Goal: Check status: Check status

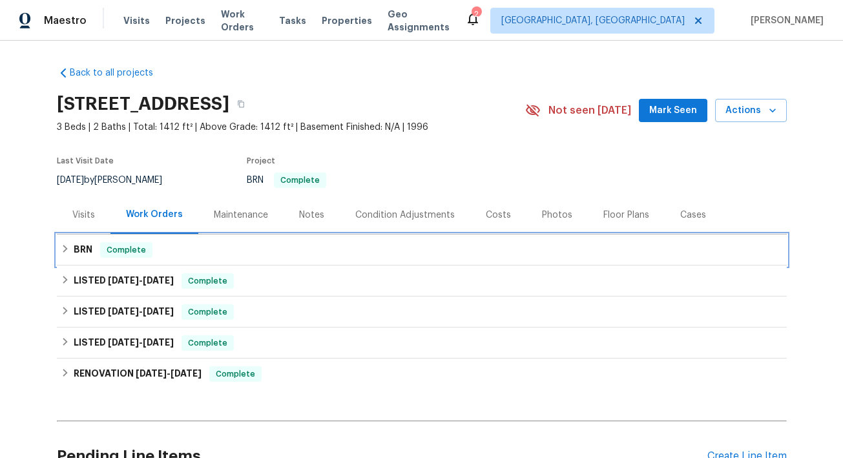
click at [89, 249] on h6 "BRN" at bounding box center [83, 250] width 19 height 16
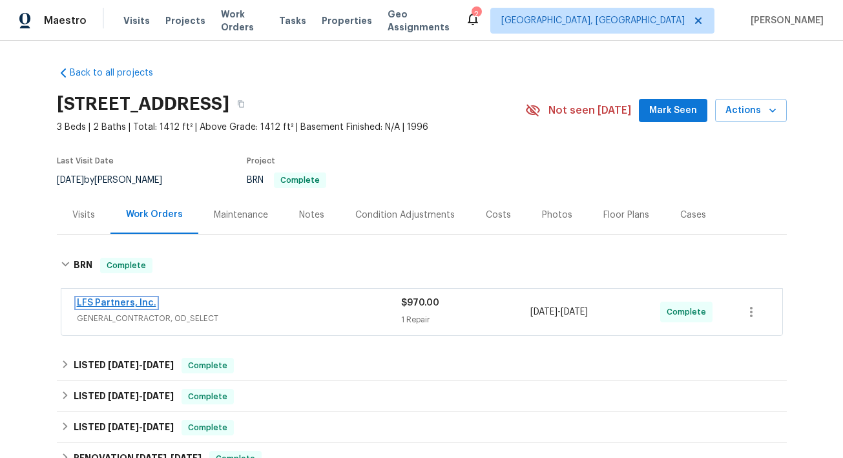
click at [145, 302] on link "LFS Partners, Inc." at bounding box center [116, 303] width 79 height 9
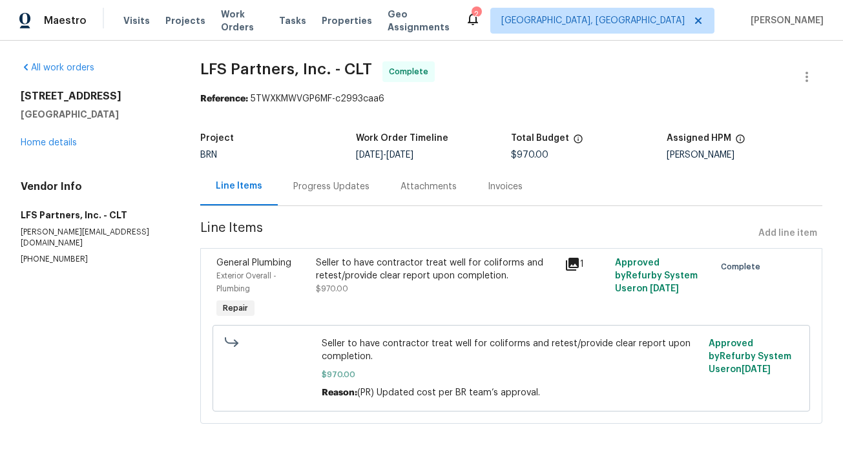
click at [503, 190] on div "Invoices" at bounding box center [505, 186] width 35 height 13
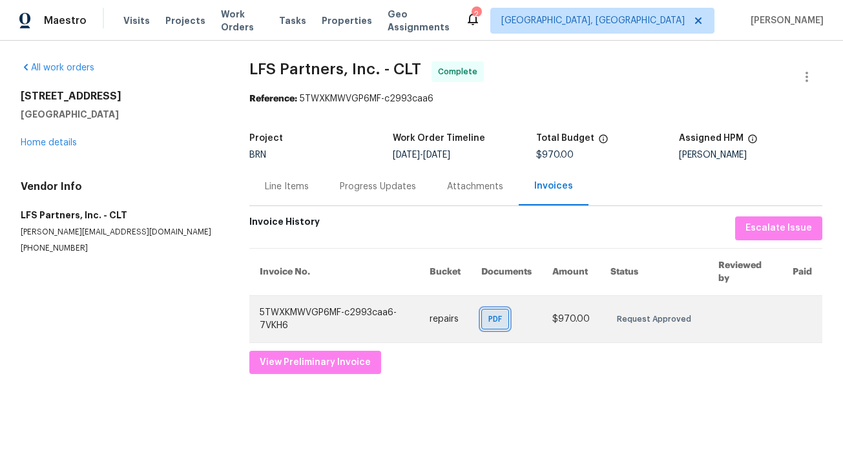
click at [507, 322] on span "PDF" at bounding box center [497, 319] width 19 height 13
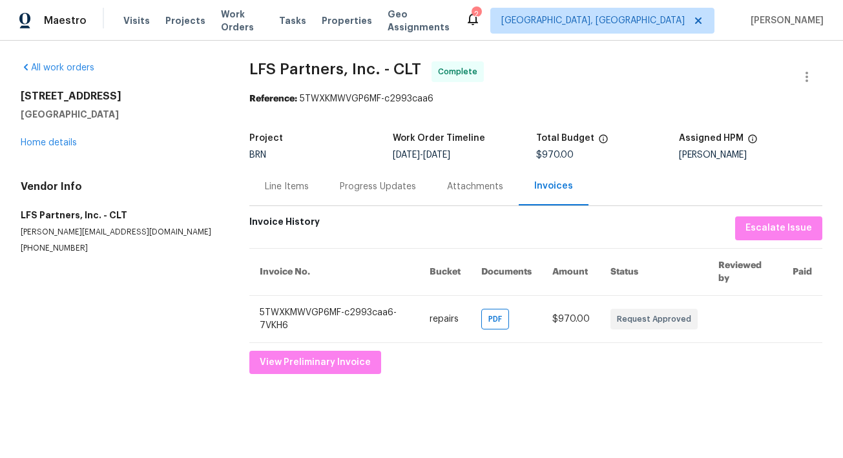
click at [351, 195] on div "Progress Updates" at bounding box center [377, 186] width 107 height 38
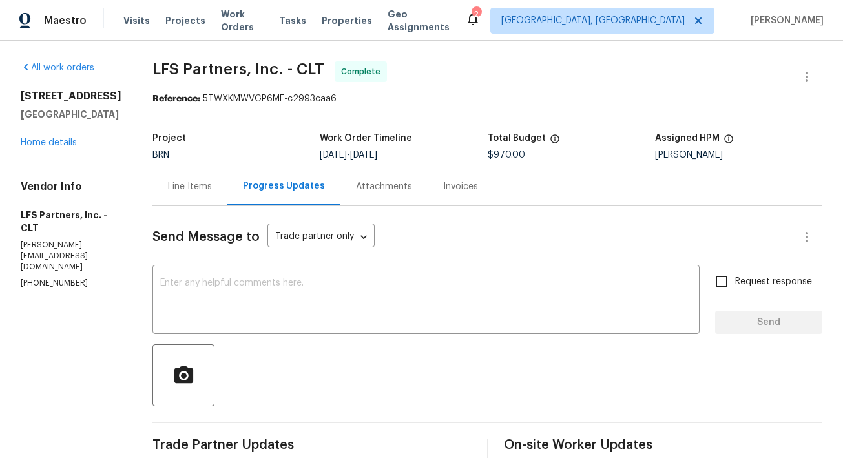
click at [392, 191] on div "Attachments" at bounding box center [384, 186] width 56 height 13
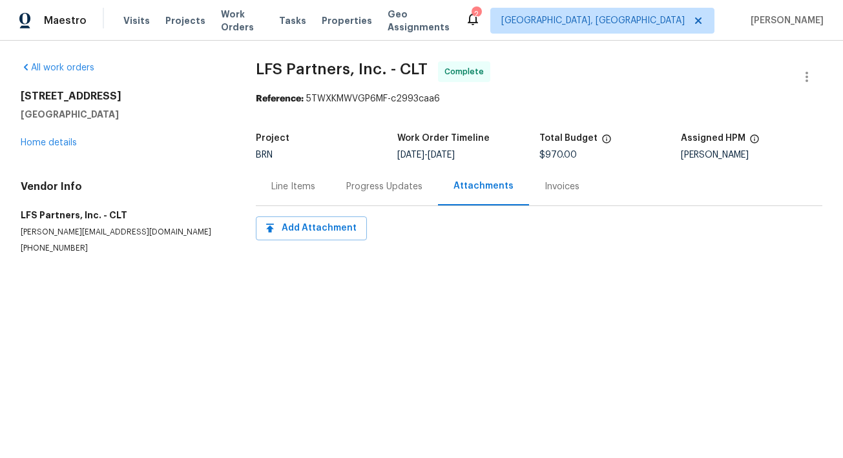
click at [549, 189] on div "Invoices" at bounding box center [562, 186] width 35 height 13
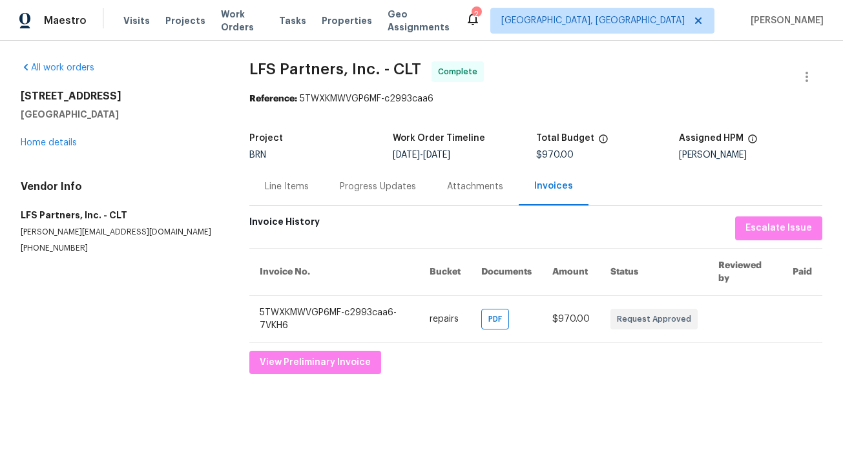
click at [306, 190] on div "Line Items" at bounding box center [287, 186] width 44 height 13
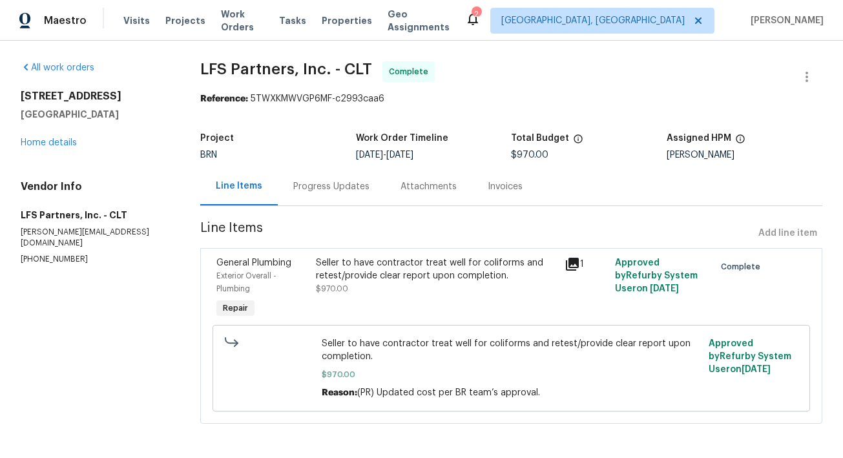
click at [570, 264] on icon at bounding box center [572, 264] width 13 height 13
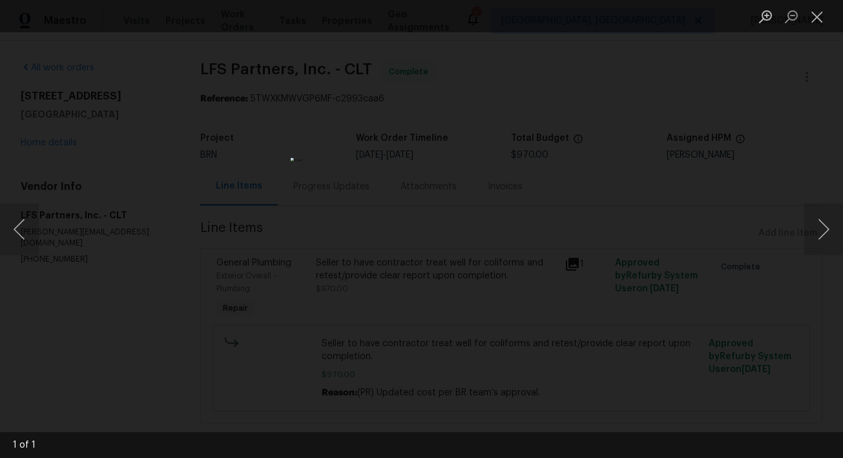
click at [484, 300] on img "Lightbox" at bounding box center [422, 229] width 262 height 142
click at [562, 344] on div "Lightbox" at bounding box center [421, 229] width 843 height 458
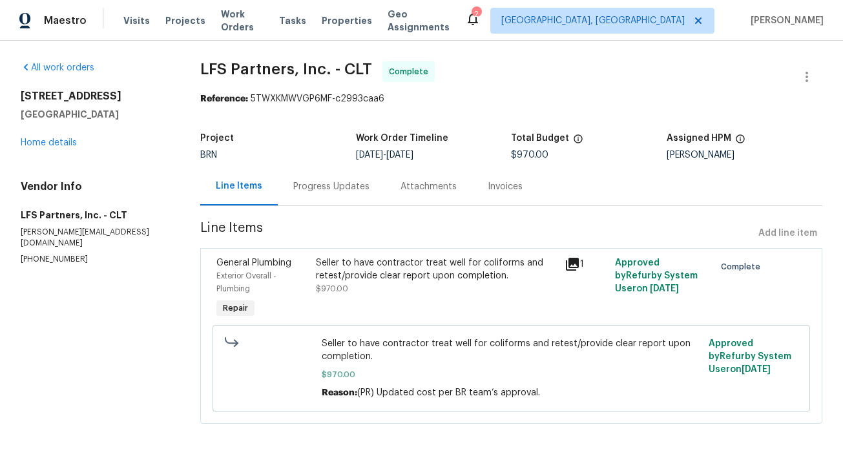
click at [309, 191] on div "Progress Updates" at bounding box center [331, 186] width 76 height 13
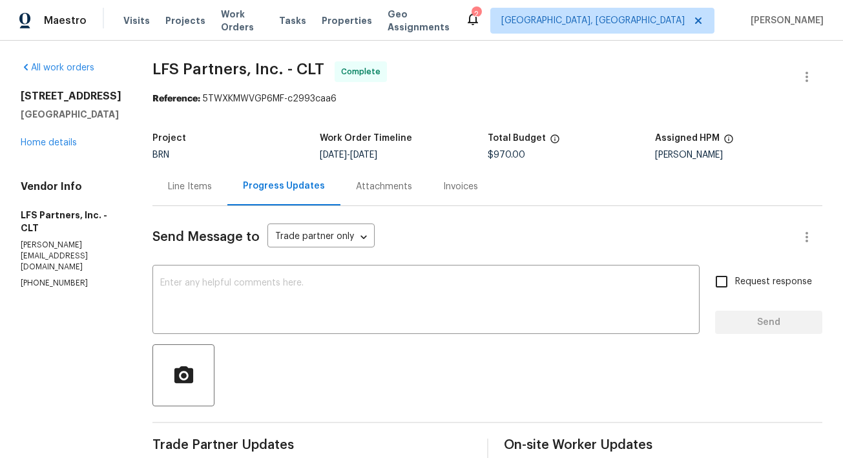
click at [443, 187] on div "Invoices" at bounding box center [460, 186] width 35 height 13
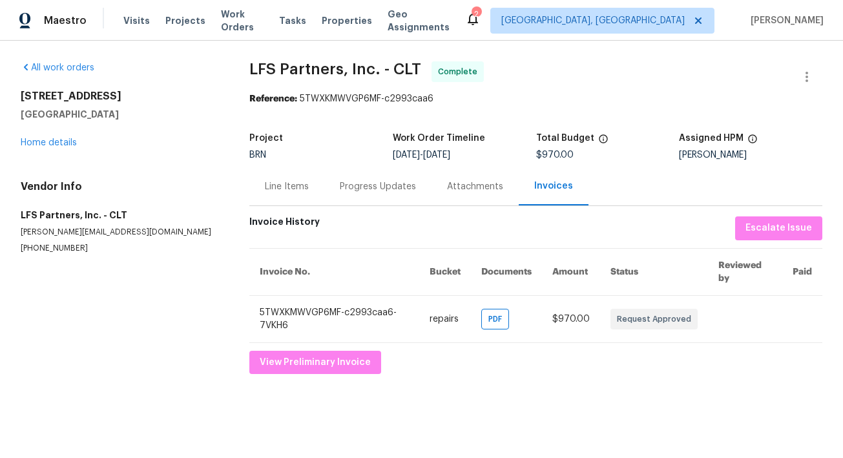
click at [309, 192] on div "Line Items" at bounding box center [287, 186] width 44 height 13
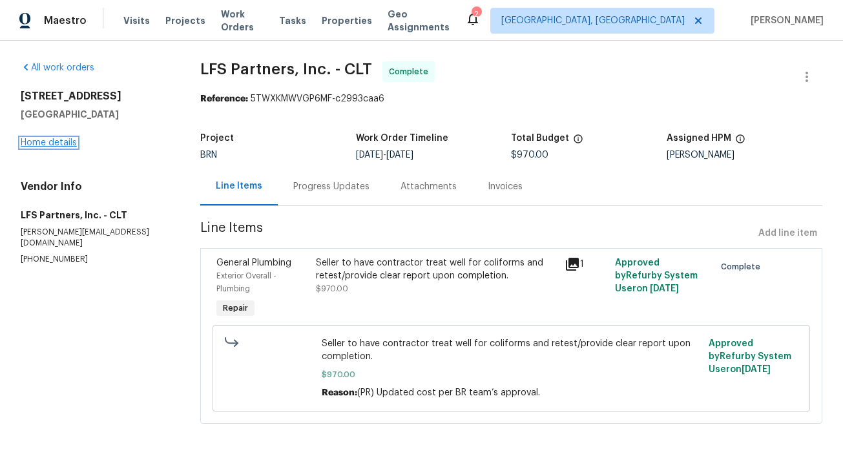
click at [62, 146] on link "Home details" at bounding box center [49, 142] width 56 height 9
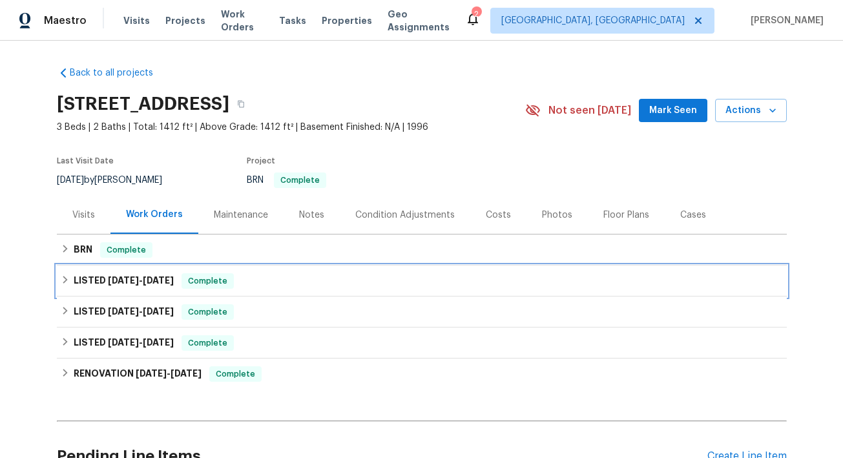
click at [120, 282] on span "[DATE]" at bounding box center [123, 280] width 31 height 9
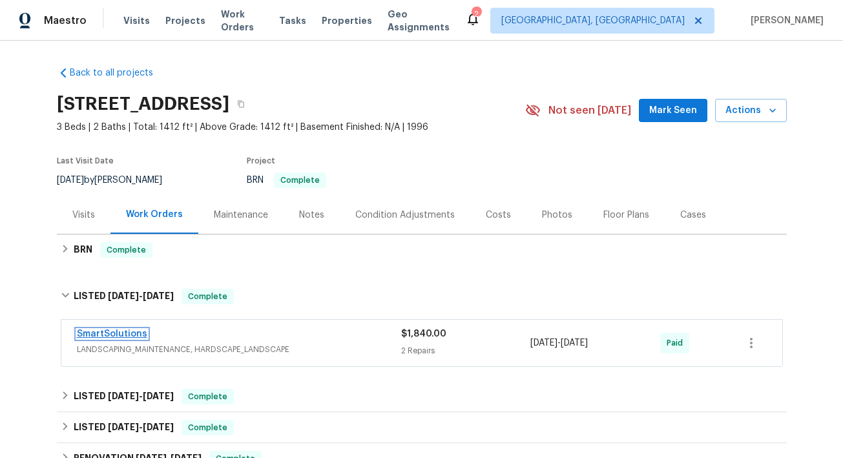
click at [119, 331] on link "SmartSolutions" at bounding box center [112, 334] width 70 height 9
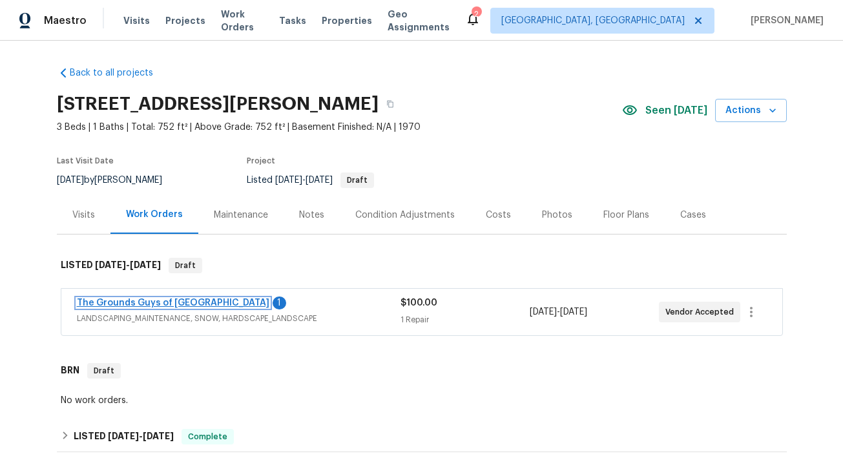
click at [202, 301] on link "The Grounds Guys of [GEOGRAPHIC_DATA]" at bounding box center [173, 303] width 193 height 9
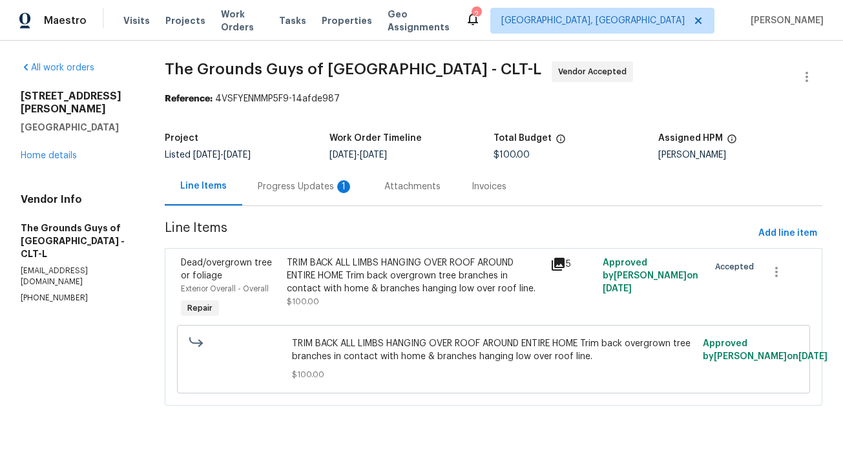
click at [565, 264] on icon at bounding box center [558, 264] width 13 height 13
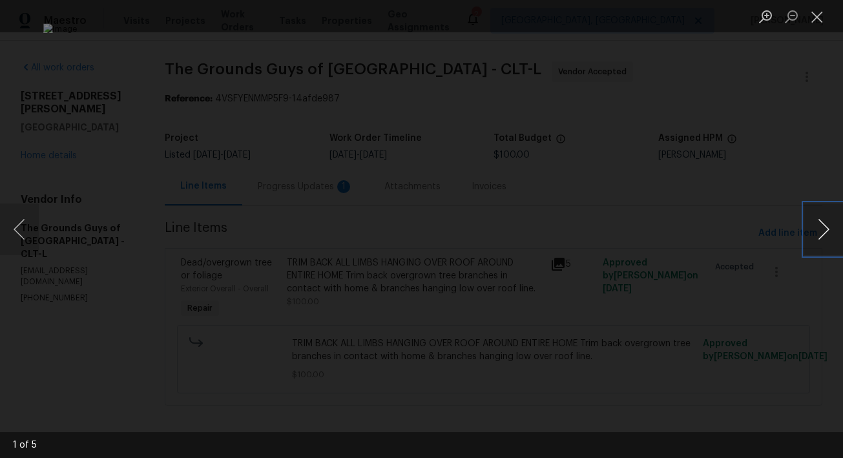
click at [825, 241] on button "Next image" at bounding box center [823, 230] width 39 height 52
click at [815, 231] on button "Next image" at bounding box center [823, 230] width 39 height 52
click at [832, 254] on button "Next image" at bounding box center [823, 230] width 39 height 52
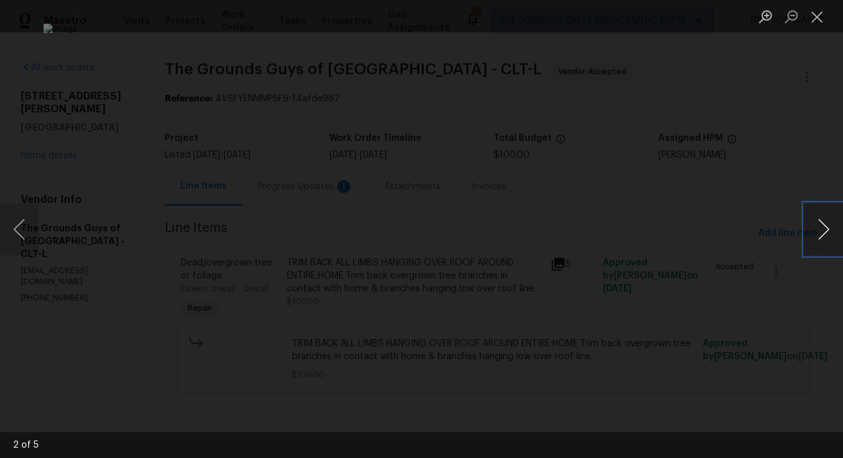
click at [832, 254] on button "Next image" at bounding box center [823, 230] width 39 height 52
click at [826, 217] on button "Next image" at bounding box center [823, 230] width 39 height 52
click at [814, 235] on button "Next image" at bounding box center [823, 230] width 39 height 52
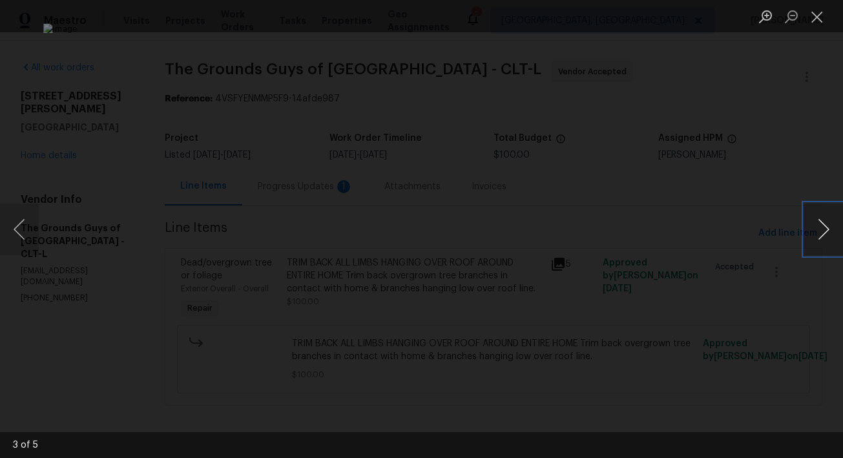
click at [814, 235] on button "Next image" at bounding box center [823, 230] width 39 height 52
click at [19, 231] on button "Previous image" at bounding box center [19, 230] width 39 height 52
